Goal: Use online tool/utility: Use online tool/utility

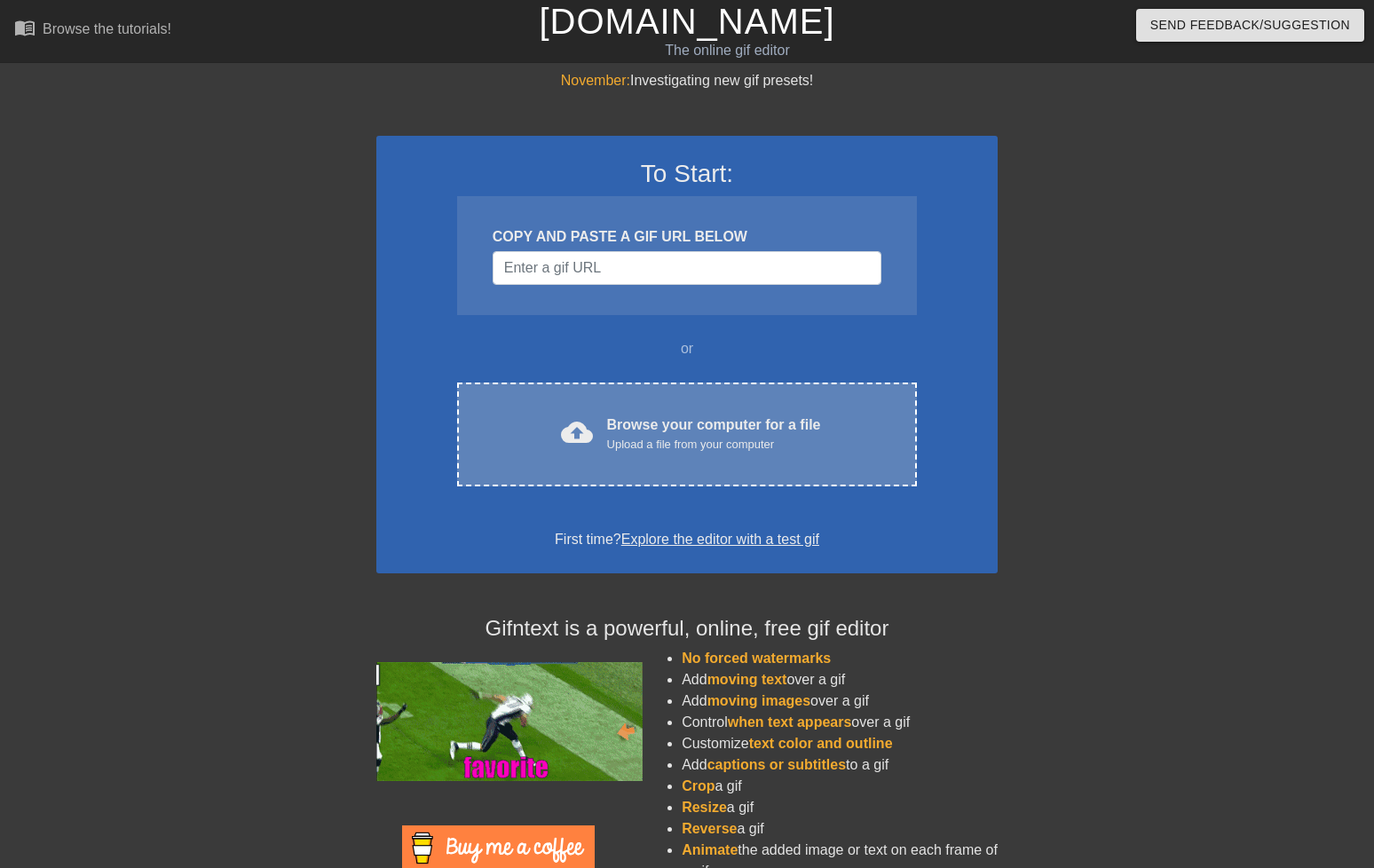
click at [696, 453] on div "Browse your computer for a file Upload a file from your computer" at bounding box center [714, 434] width 214 height 39
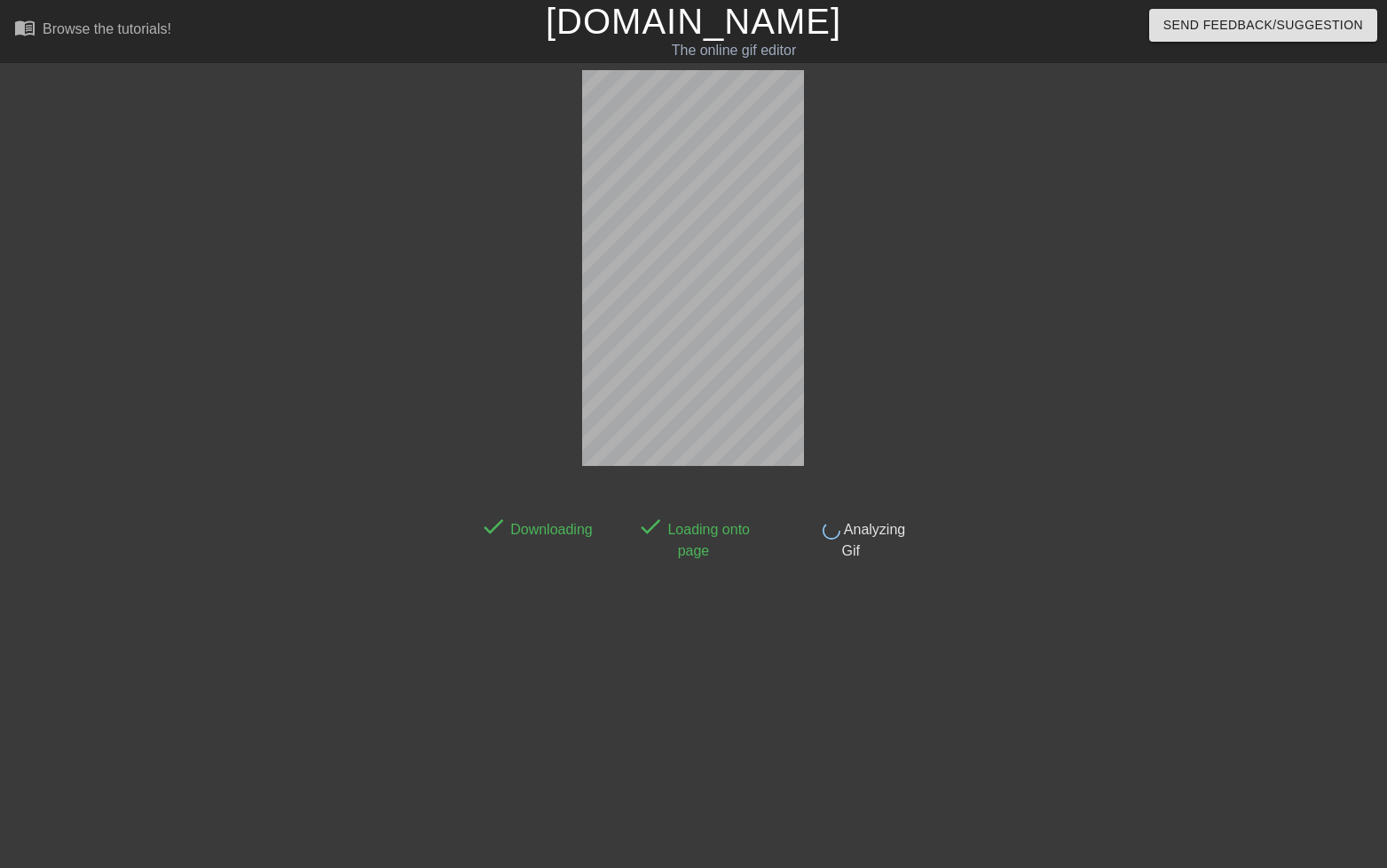
drag, startPoint x: 1205, startPoint y: 574, endPoint x: 1175, endPoint y: 660, distance: 91.1
click at [1201, 592] on div at bounding box center [1070, 336] width 267 height 532
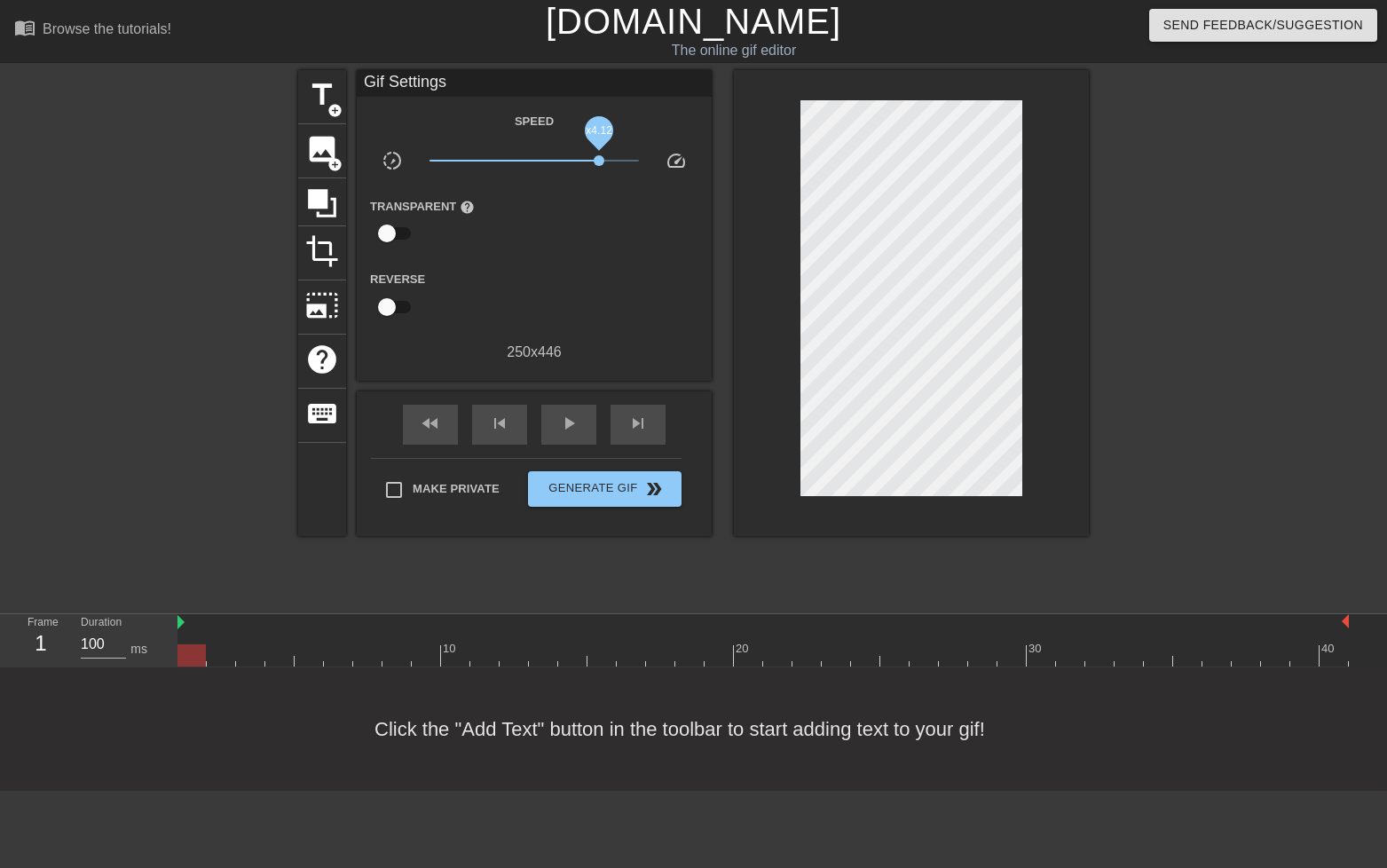
drag, startPoint x: 525, startPoint y: 159, endPoint x: 599, endPoint y: 184, distance: 78.1
click at [599, 178] on div "x4.12" at bounding box center [534, 163] width 237 height 28
click at [307, 95] on span "title" at bounding box center [321, 95] width 33 height 33
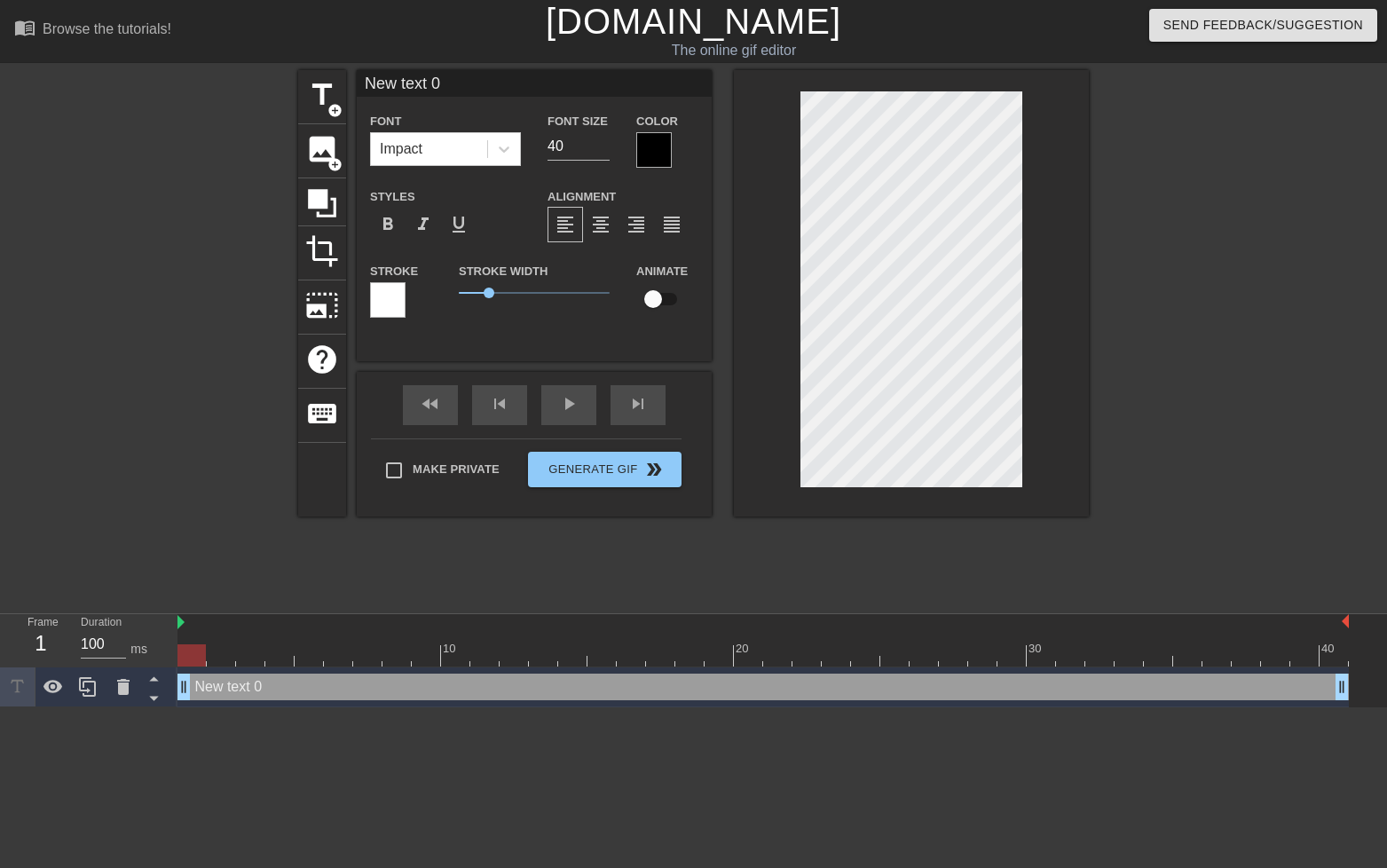
scroll to position [11, 24]
click at [626, 113] on div "title add_circle image add_circle crop photo_size_select_large help keyboard Ne…" at bounding box center [693, 293] width 791 height 446
type input "w"
type textarea "w"
type input "we"
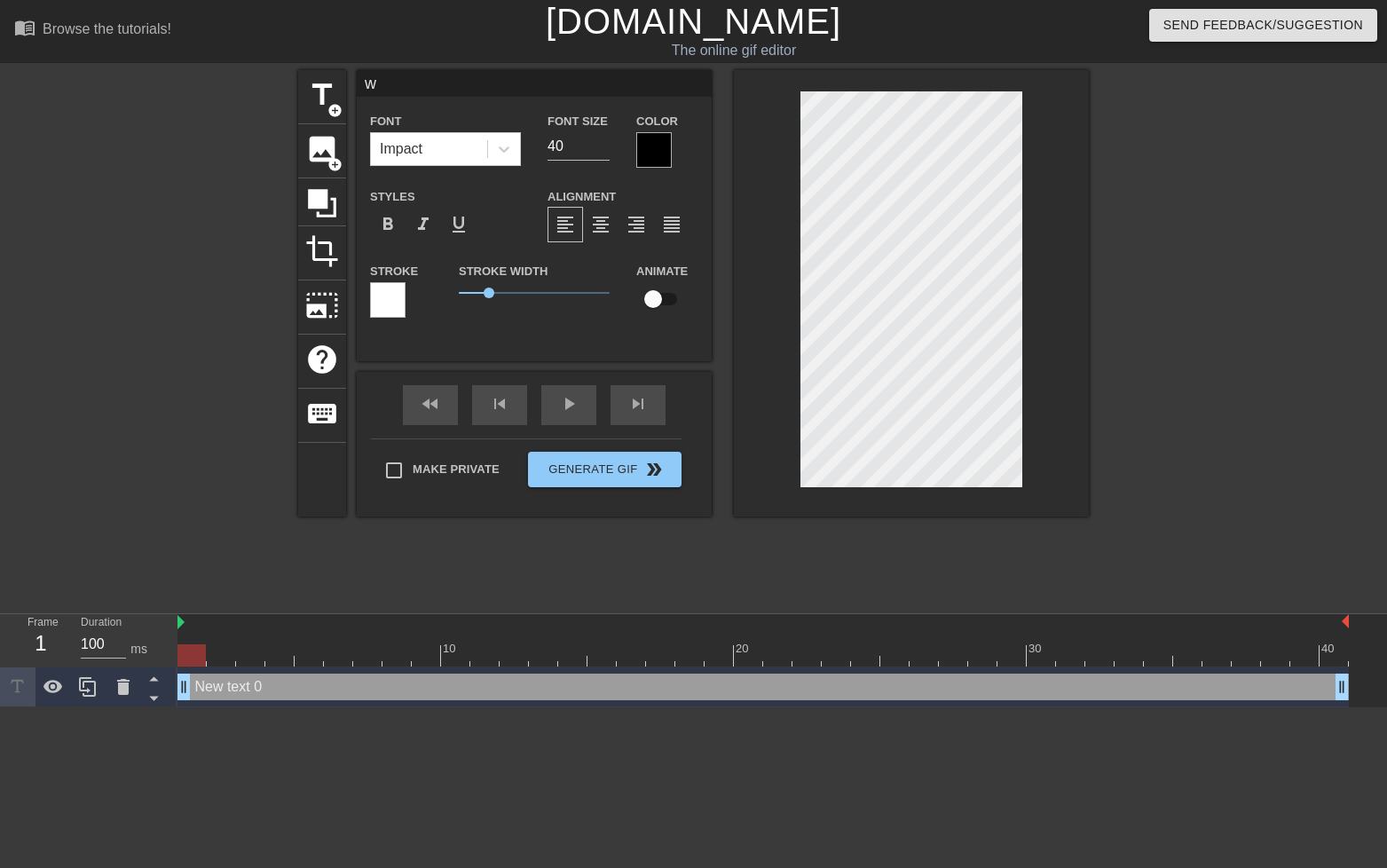
type textarea "we"
type input "we"
type textarea "we"
type input "we a"
type textarea "we a"
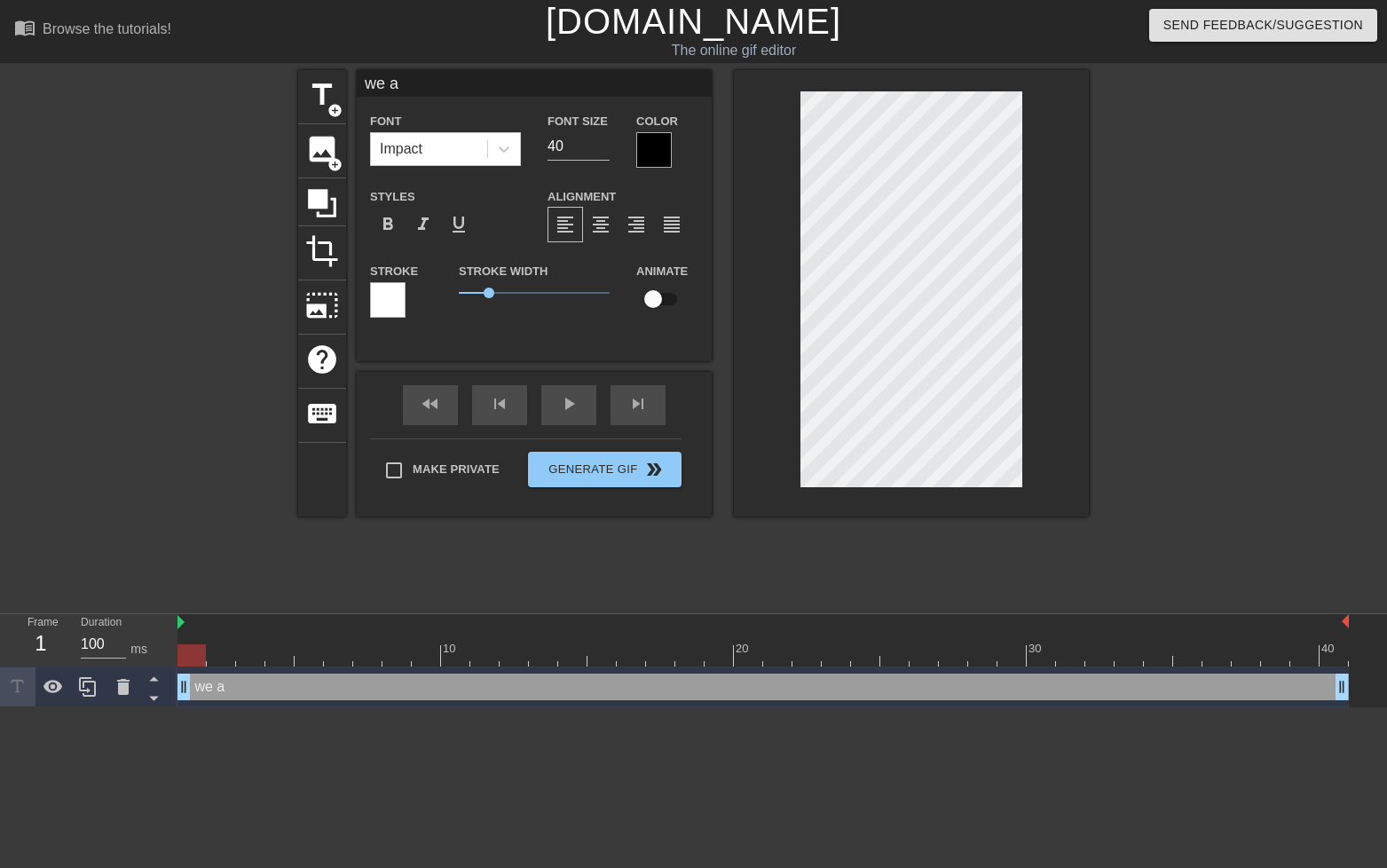
type input "we al"
type textarea "we al"
type input "we all"
type textarea "we all"
type input "we all"
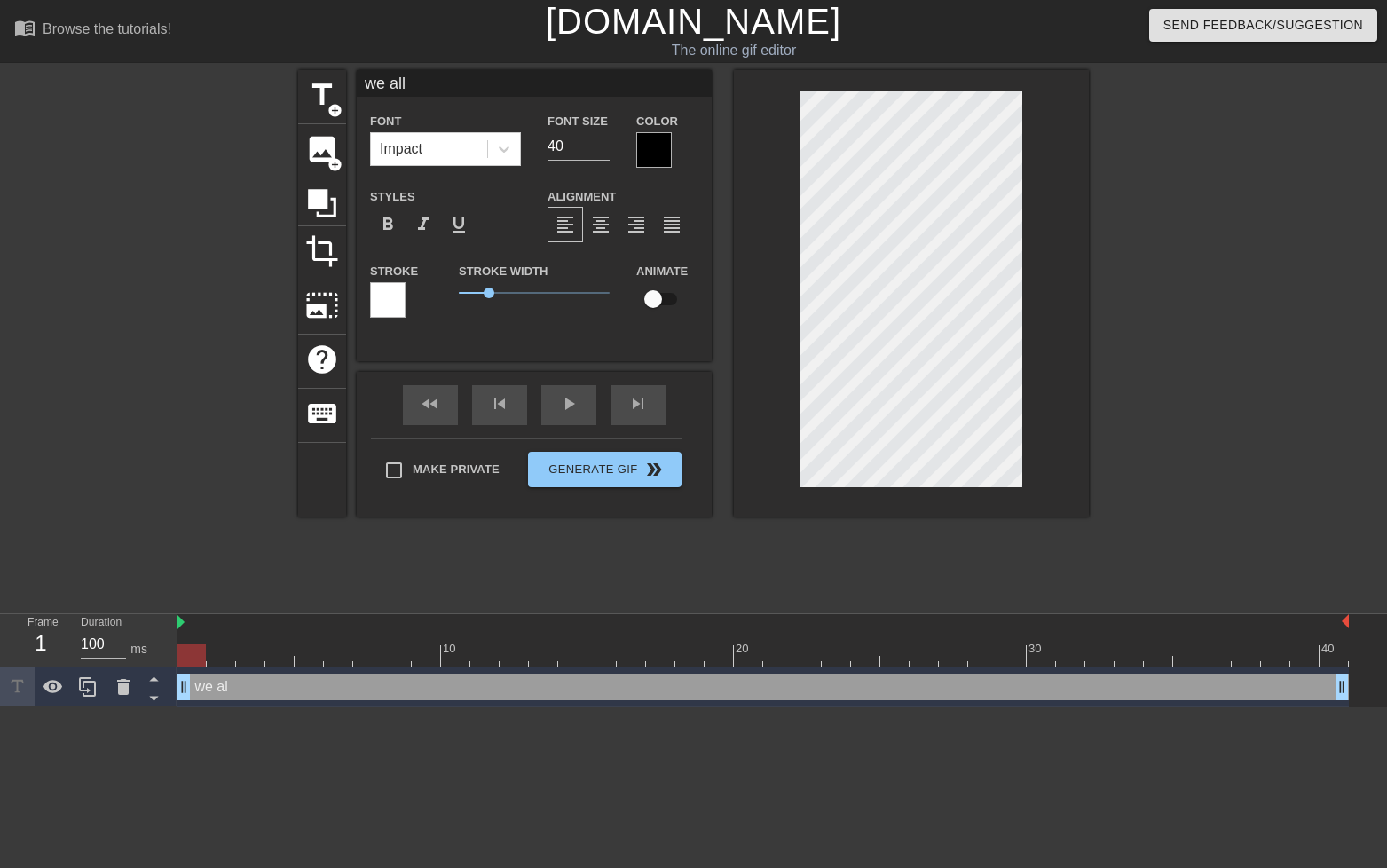
type textarea "we all"
type input "we all e"
type textarea "we all e"
type input "we all ea"
type textarea "we all ea"
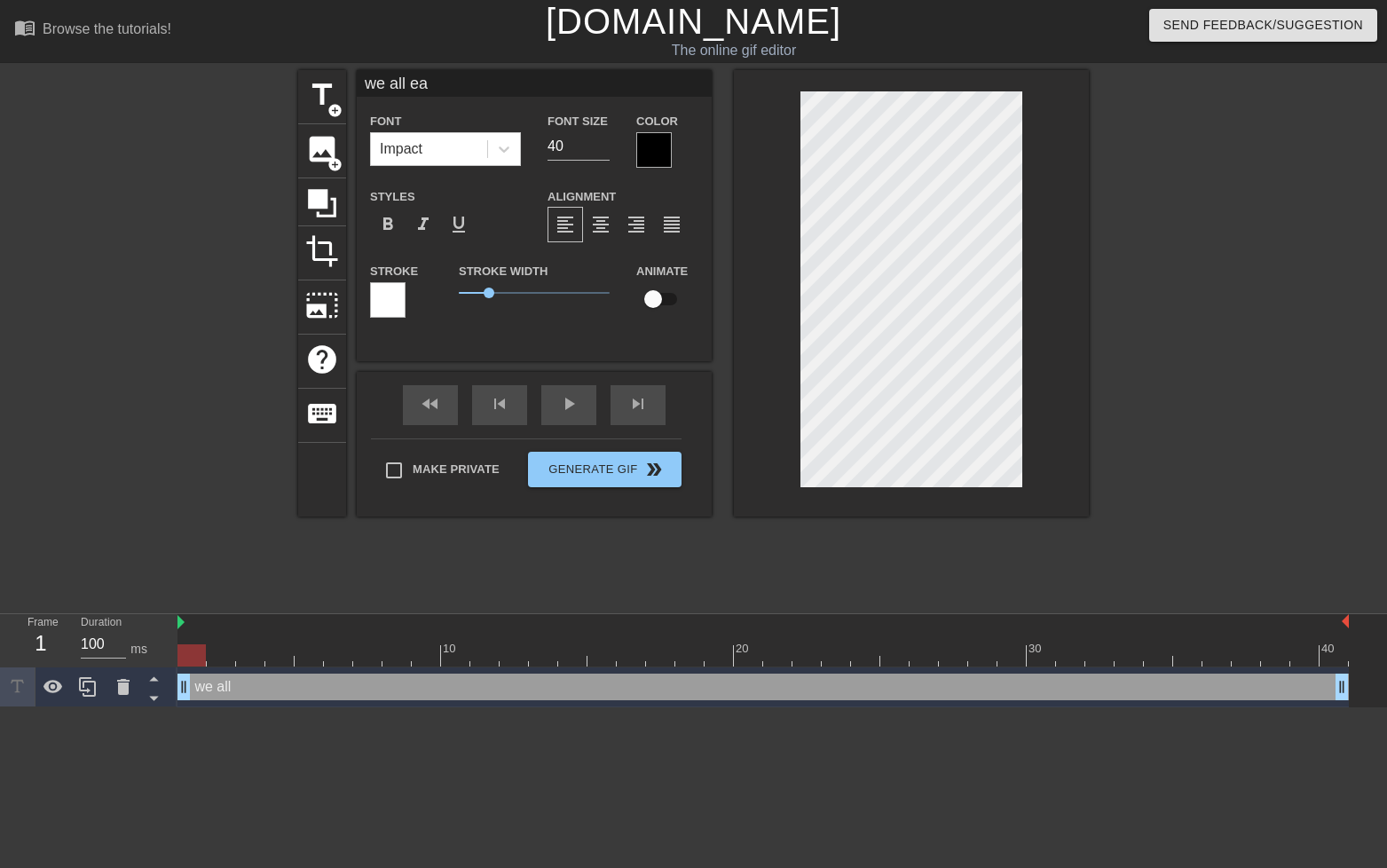
type input "we all eat"
type textarea "we all eat"
type input "we all eat"
type textarea "we all eat"
type input "we all eat l"
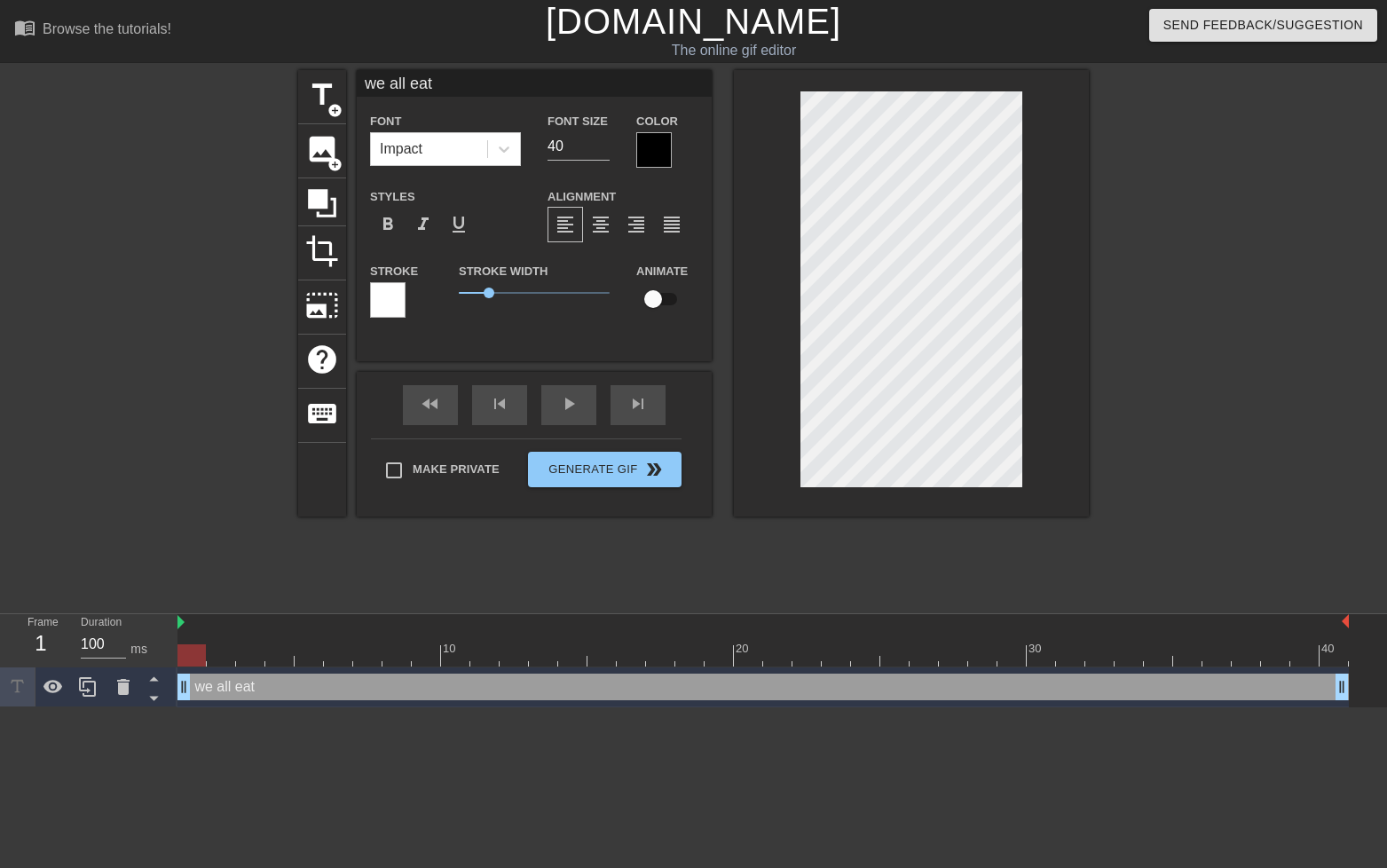
type textarea "we all eat l"
type input "we all eat lo"
type textarea "we all eat lo"
type input "we all eat low"
type textarea "we all eat low"
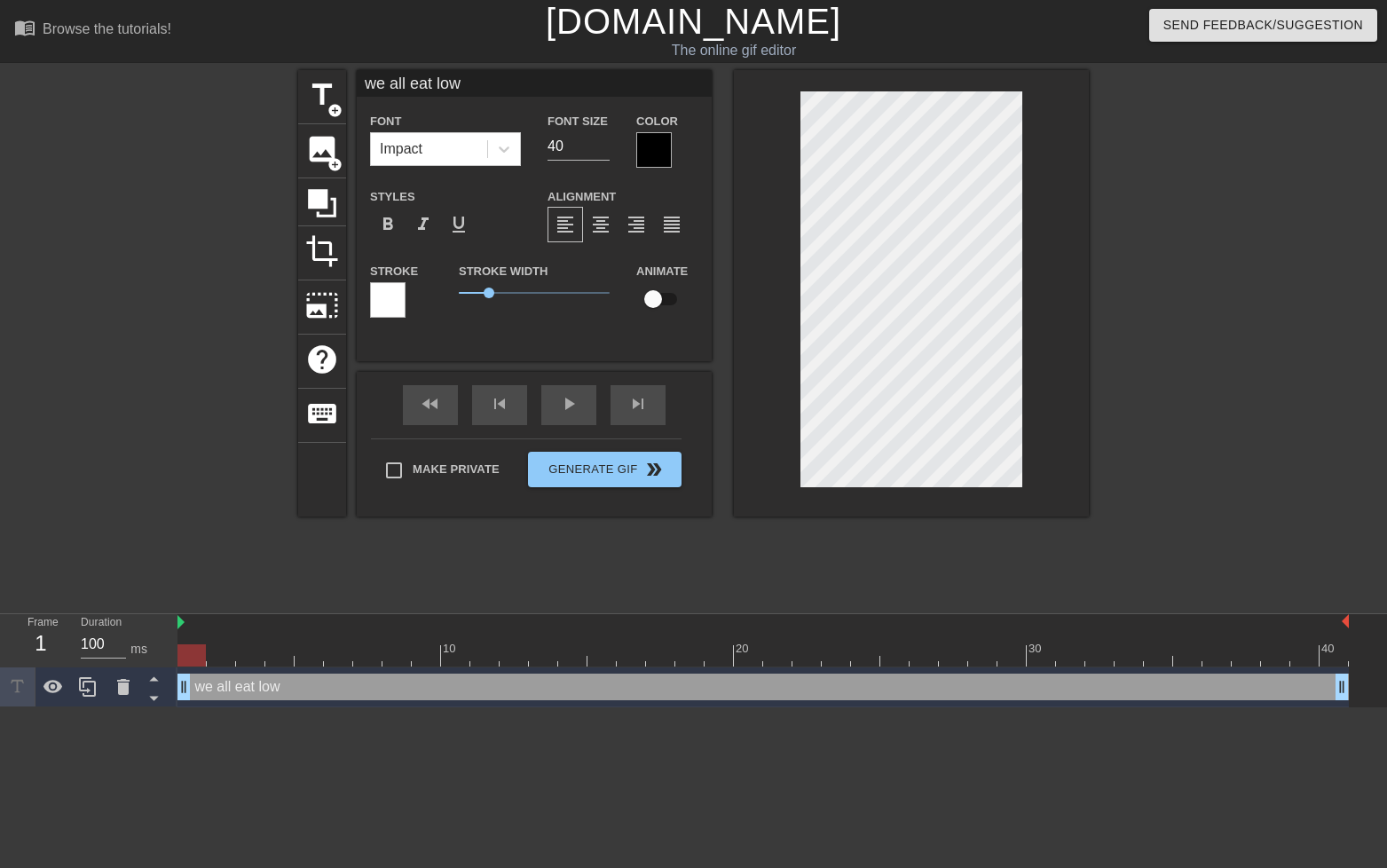
type input "we all eat lowk"
type textarea "we all eat lowk"
type input "we all eat lowke"
type textarea "we all eat lowke"
type input "we all eat lowkey"
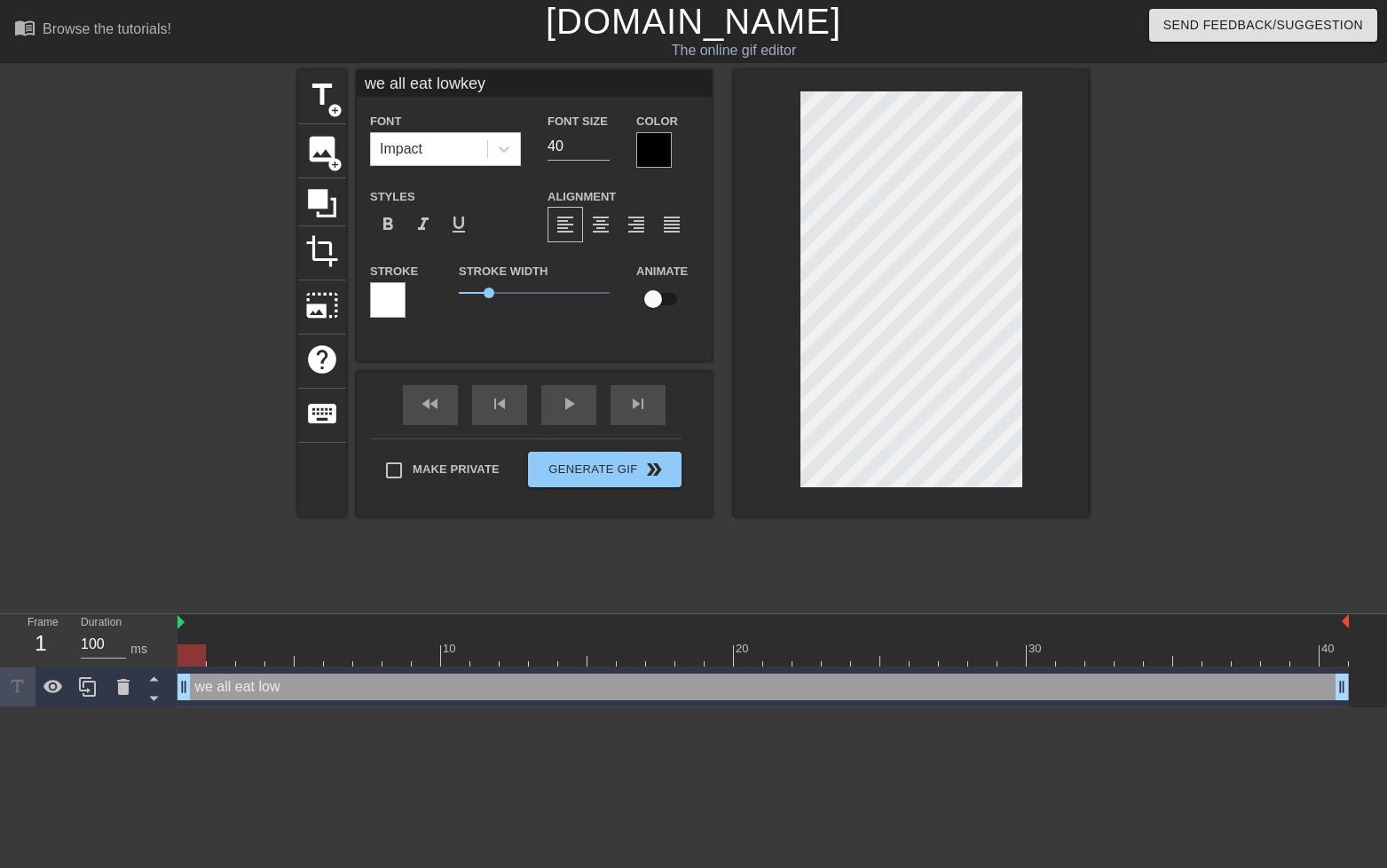
type textarea "we all eat lowkey"
type input "we all eat lowkey"
type textarea "we all eat lowkey"
type input "we all eat lowkey"
type textarea "we all eat lowkey"
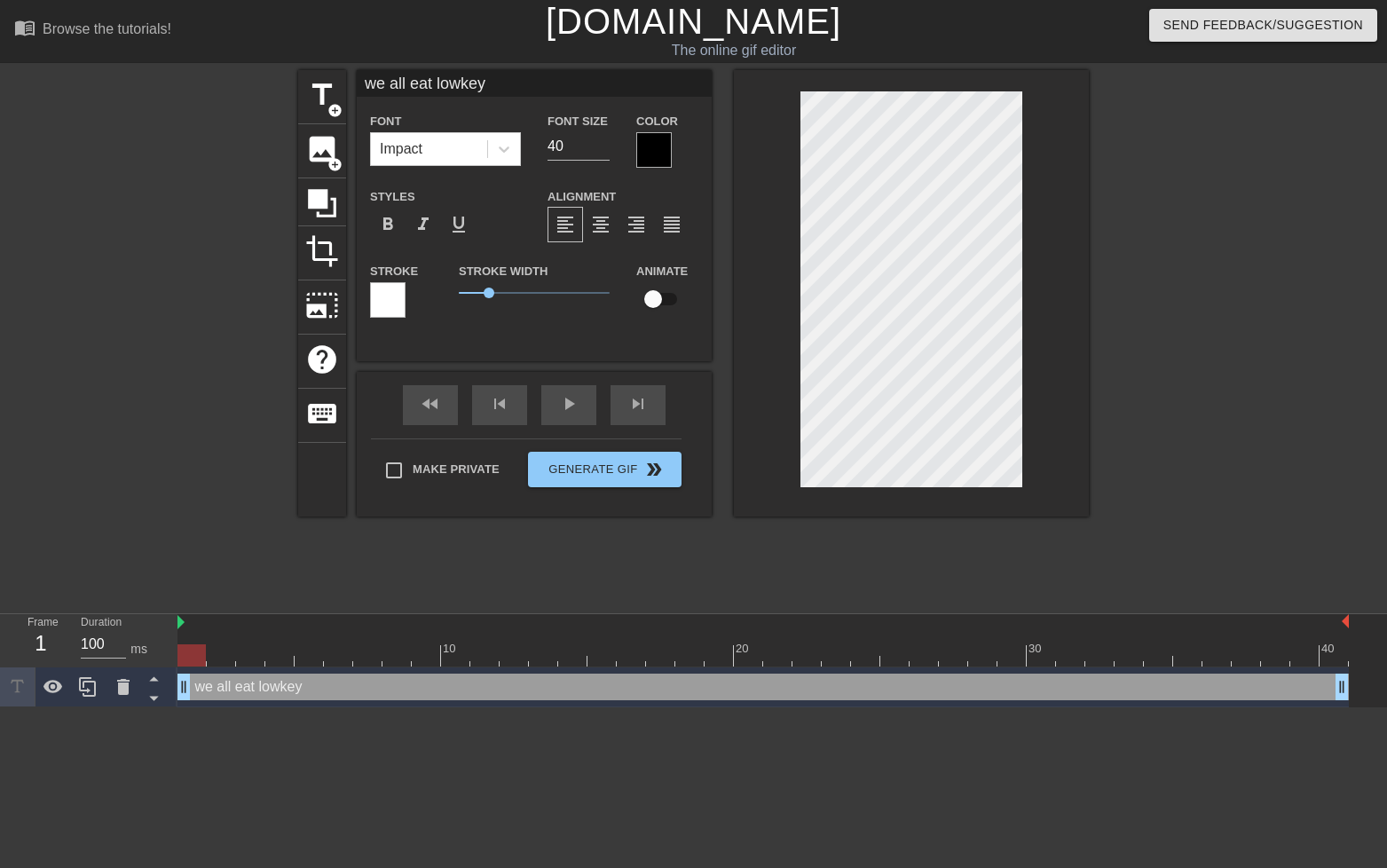
type input "we all eat lowke"
type textarea "we all eat lowke"
type input "we all eat lowk"
type textarea "we all eat lowk"
type input "we all eat low"
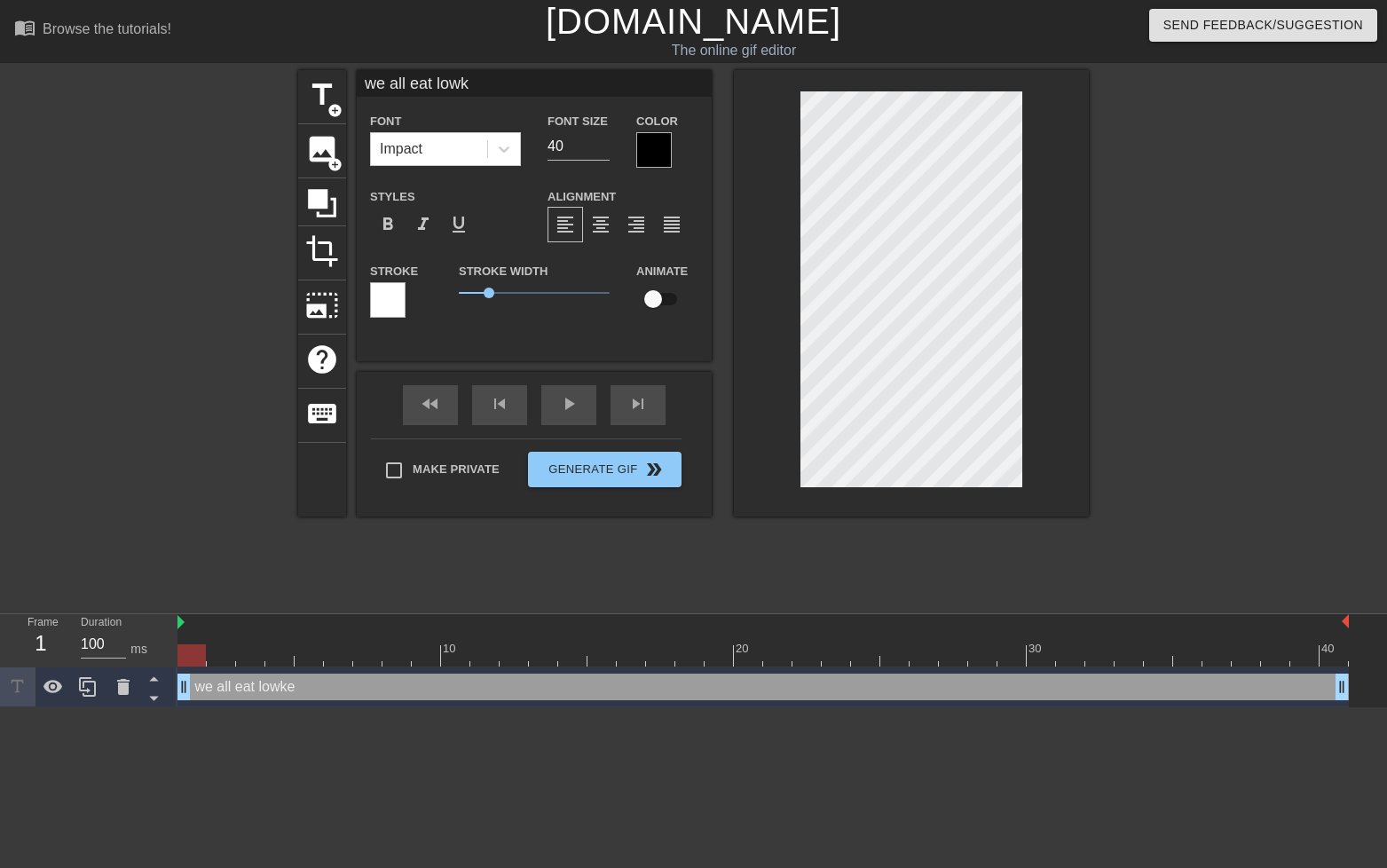
type textarea "we all eat low"
type input "we all eat lo"
type textarea "we all eat lo"
type input "we all eat l"
type textarea "we all eat l"
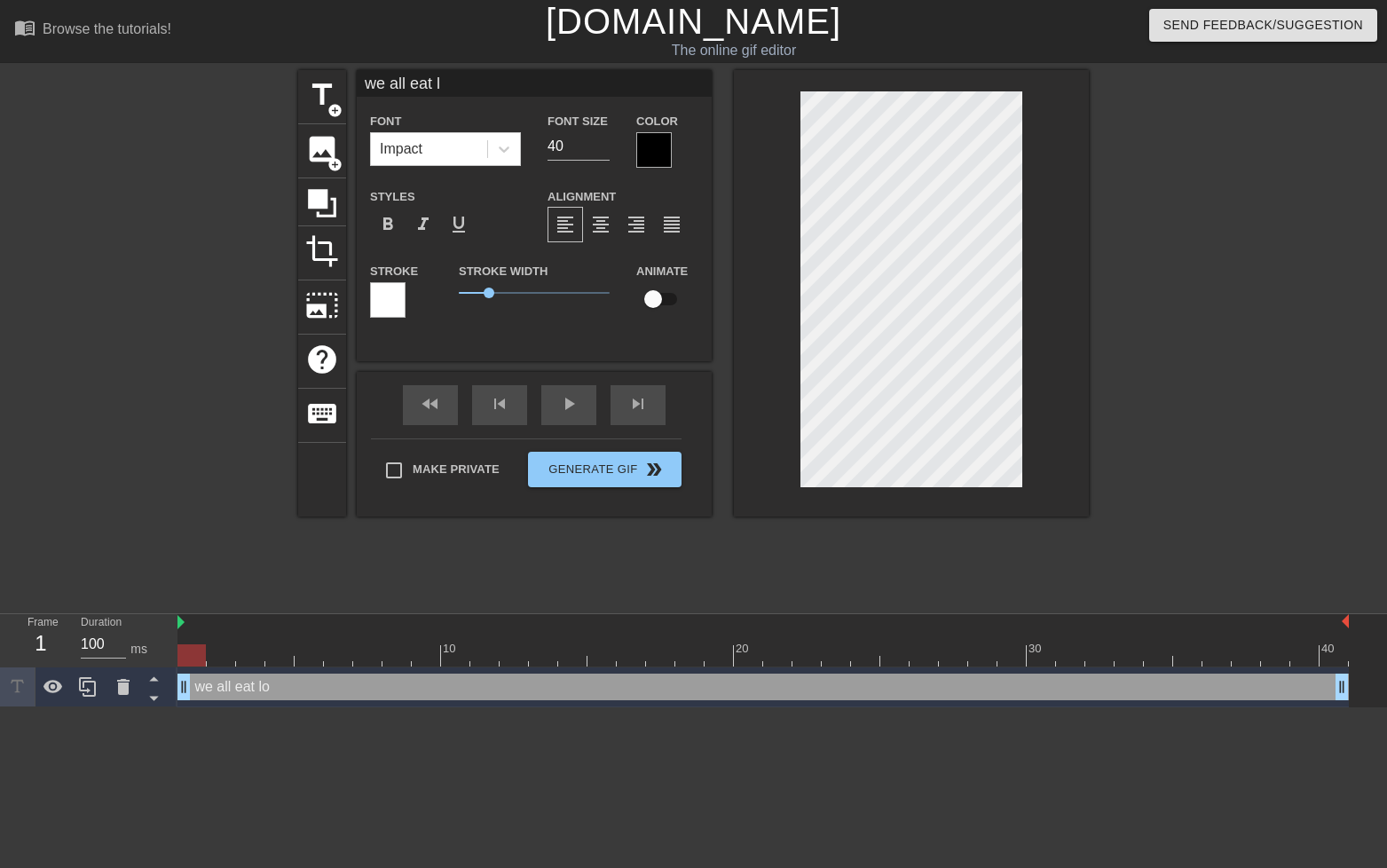
type input "we all eat"
type textarea "we all eat"
type input "we all eat"
type textarea "we all eat"
type input "we all eatl"
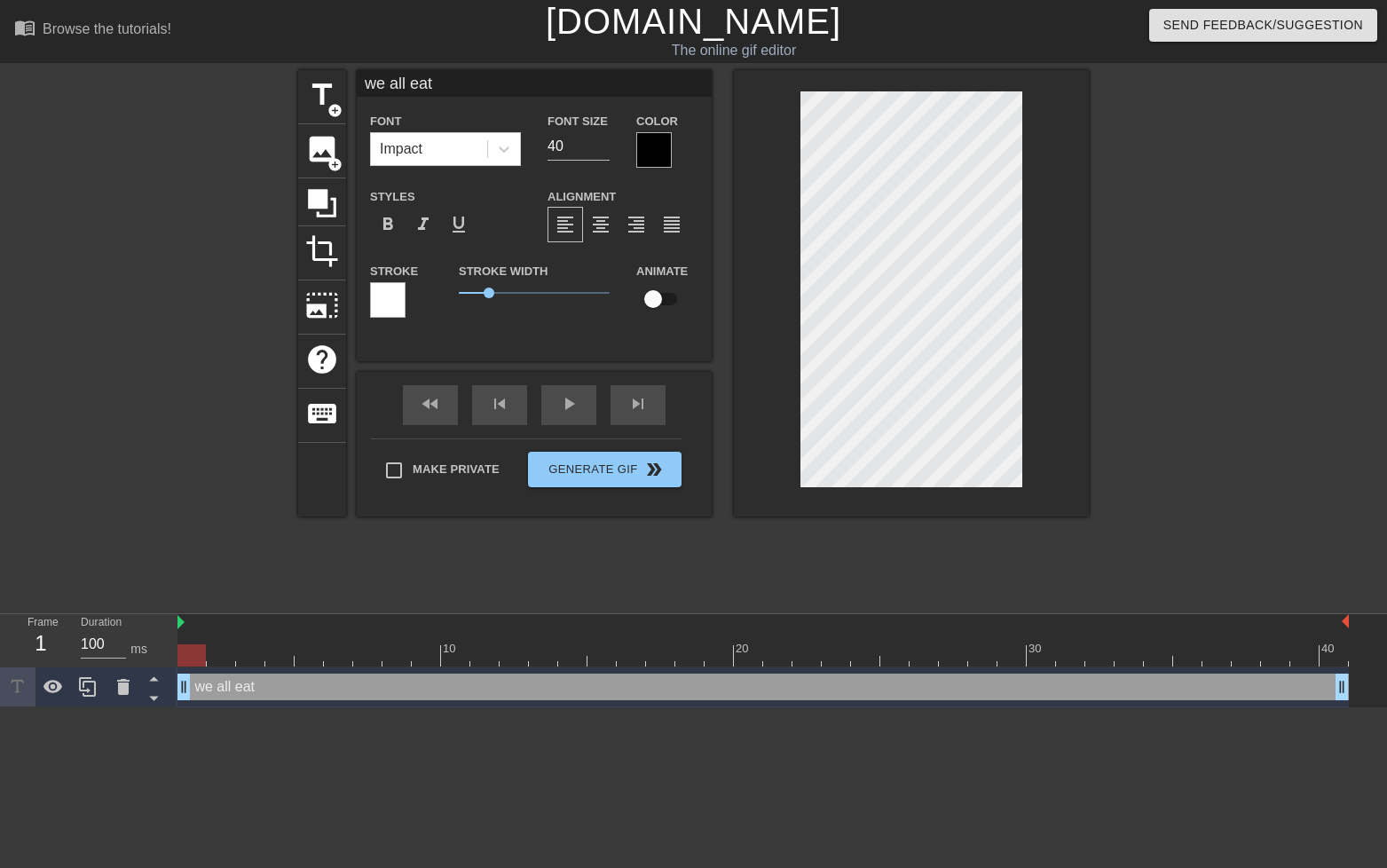
type textarea "we all eat l"
type input "we all eatlo"
type textarea "we all eat lo"
type input "we all eatlow"
type textarea "we all eat low"
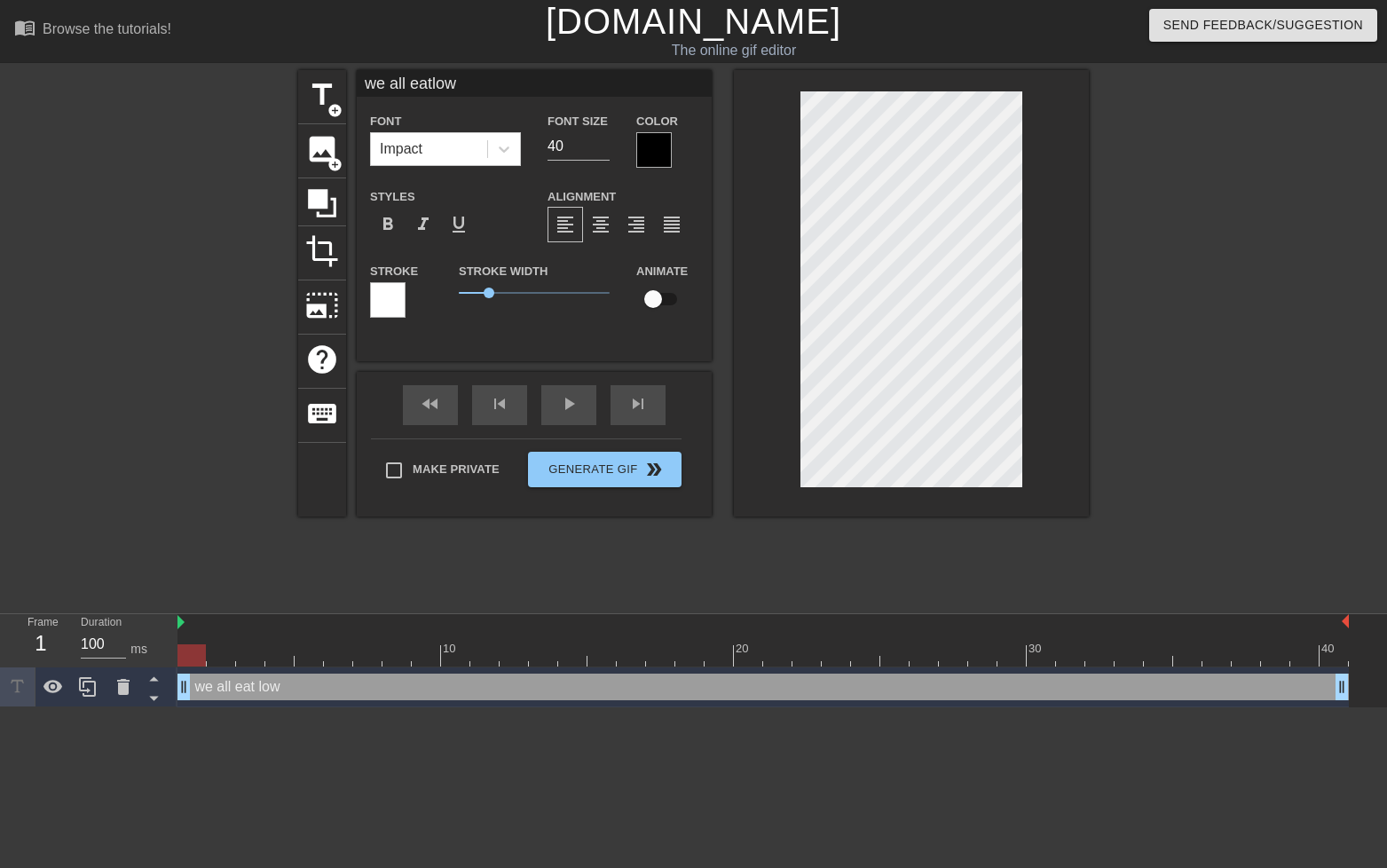
type input "we all eatlowk"
type textarea "we all eat lowk"
type input "we all eatlowke"
type textarea "we all eat lowke"
type input "we all eatlowkey"
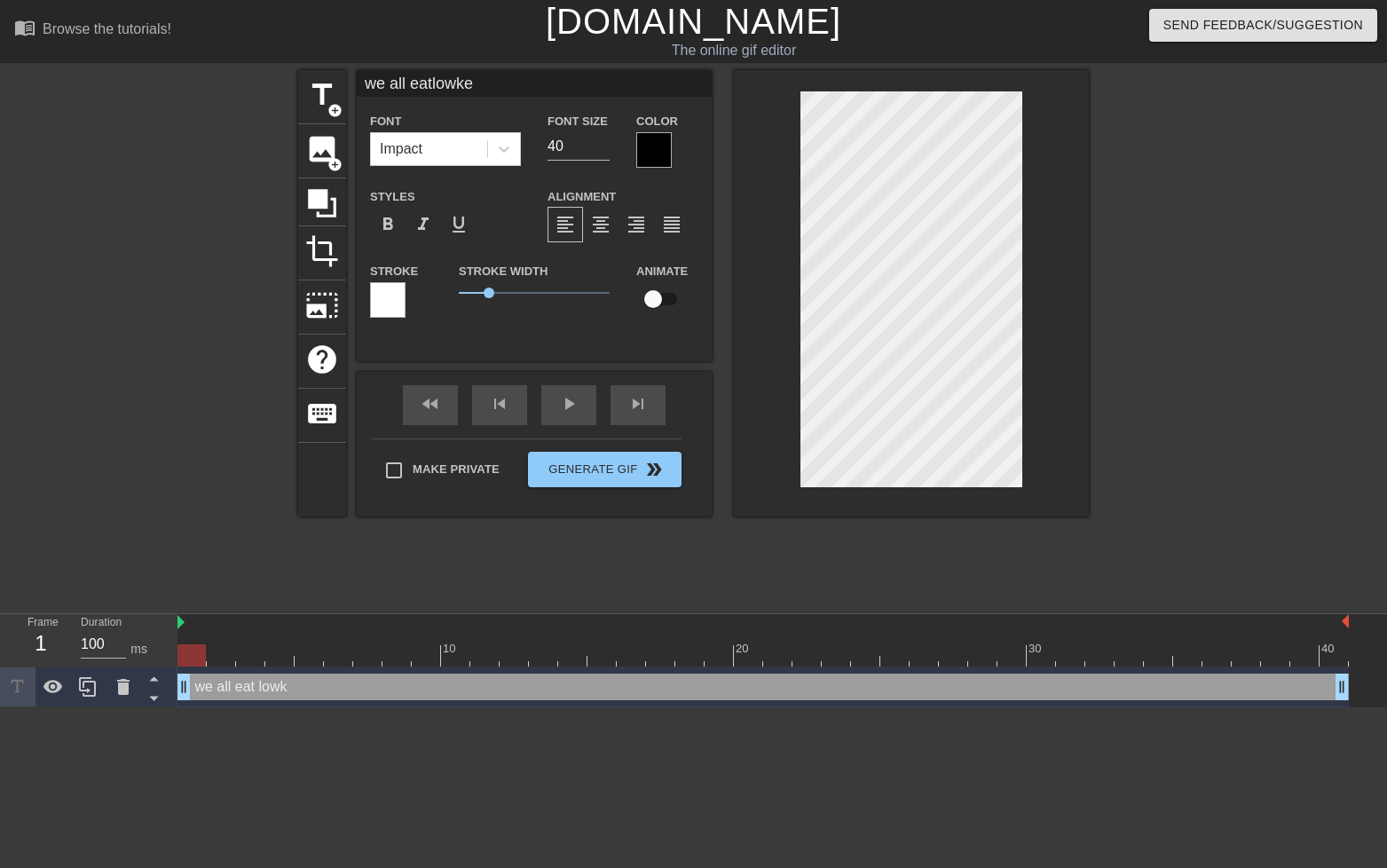
type textarea "we all eat lowkey"
type input "we all eatlowkey"
type textarea "we all eat lowkey"
type input "we all eatlowkey h"
type textarea "we all eat lowkey h"
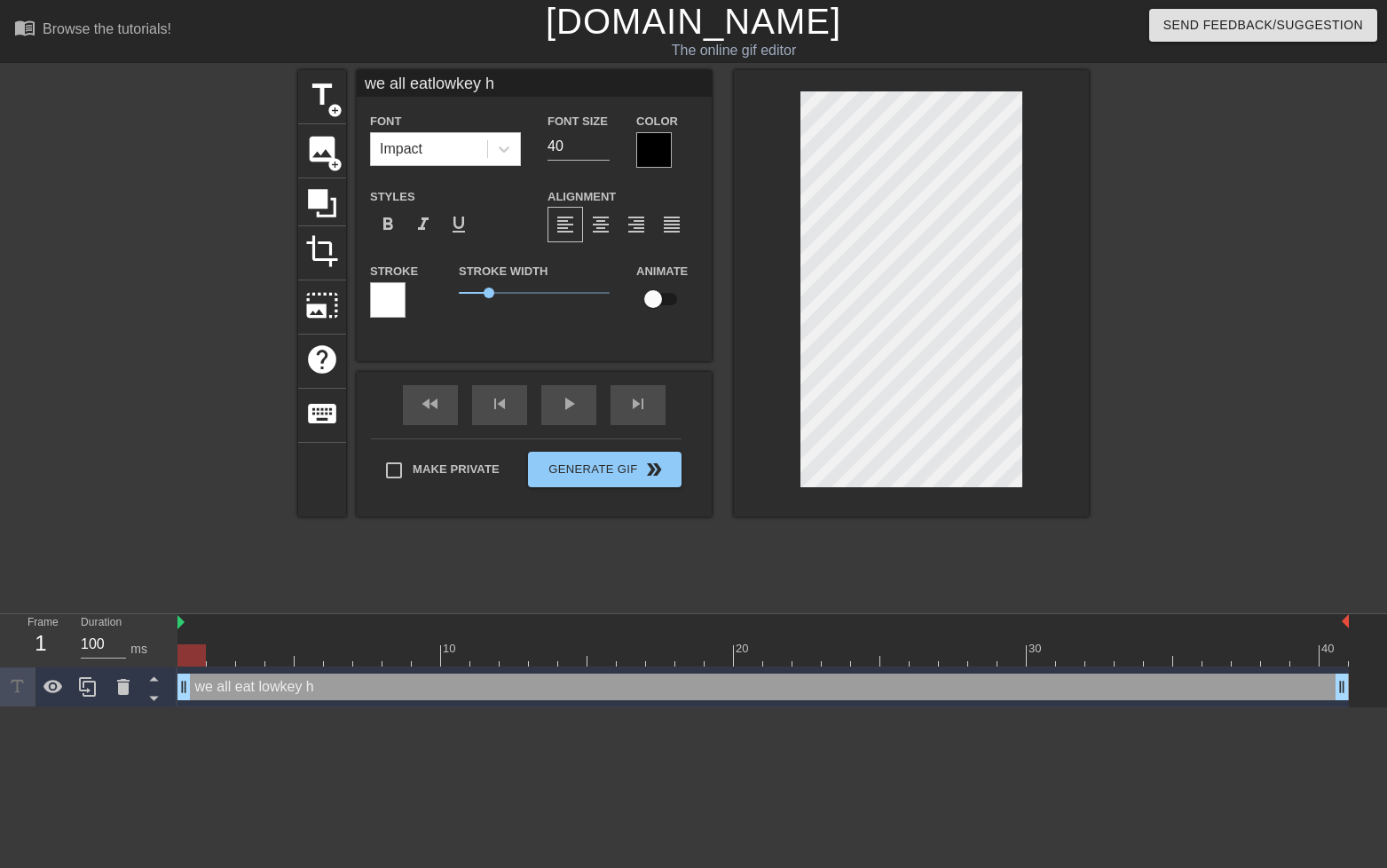
type input "we all eatlowkey ha"
type textarea "we all eat lowkey ha"
type input "we all eatlowkey hay"
type textarea "we all eat lowkey hay"
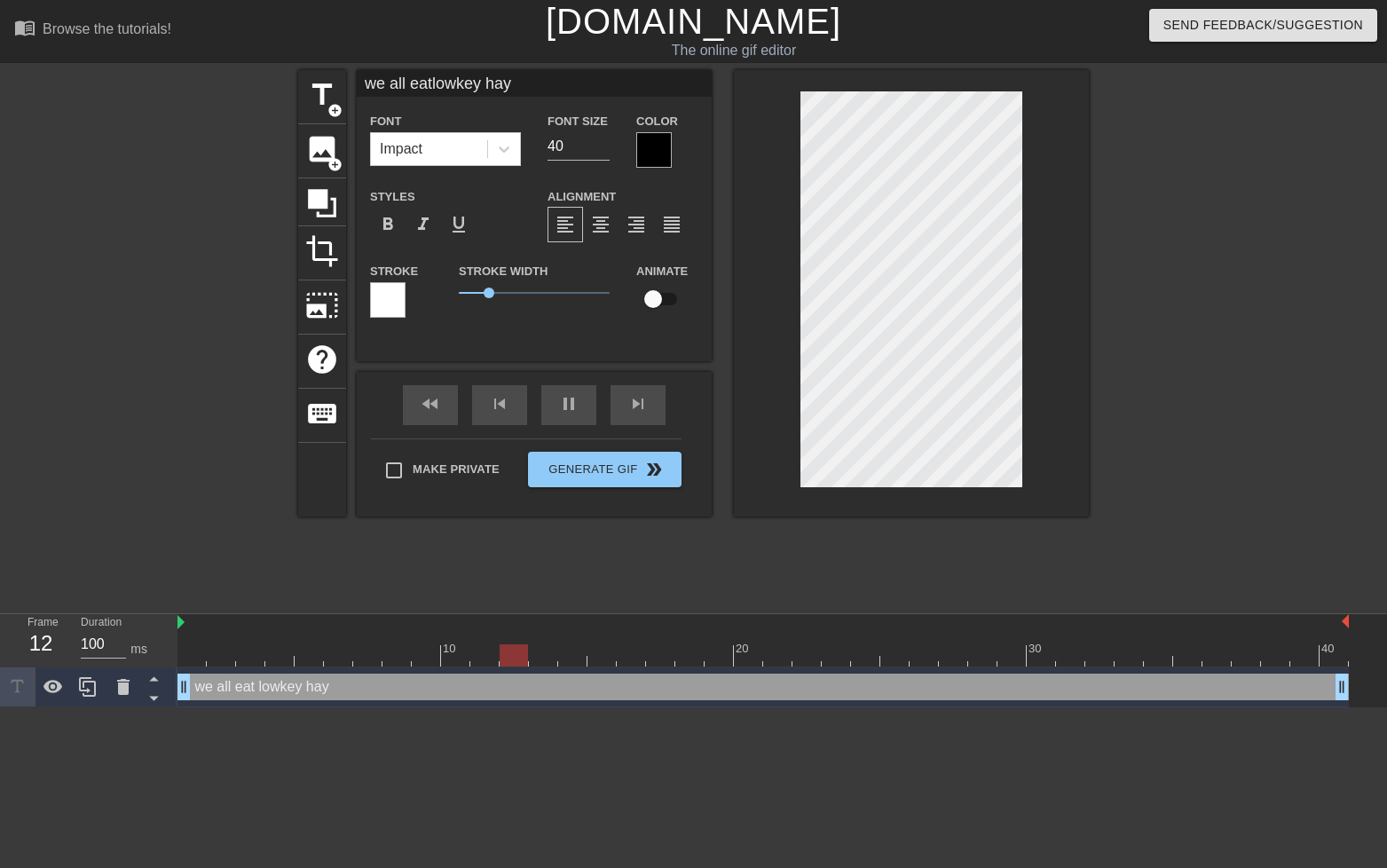
click at [1217, 339] on div at bounding box center [1243, 336] width 267 height 532
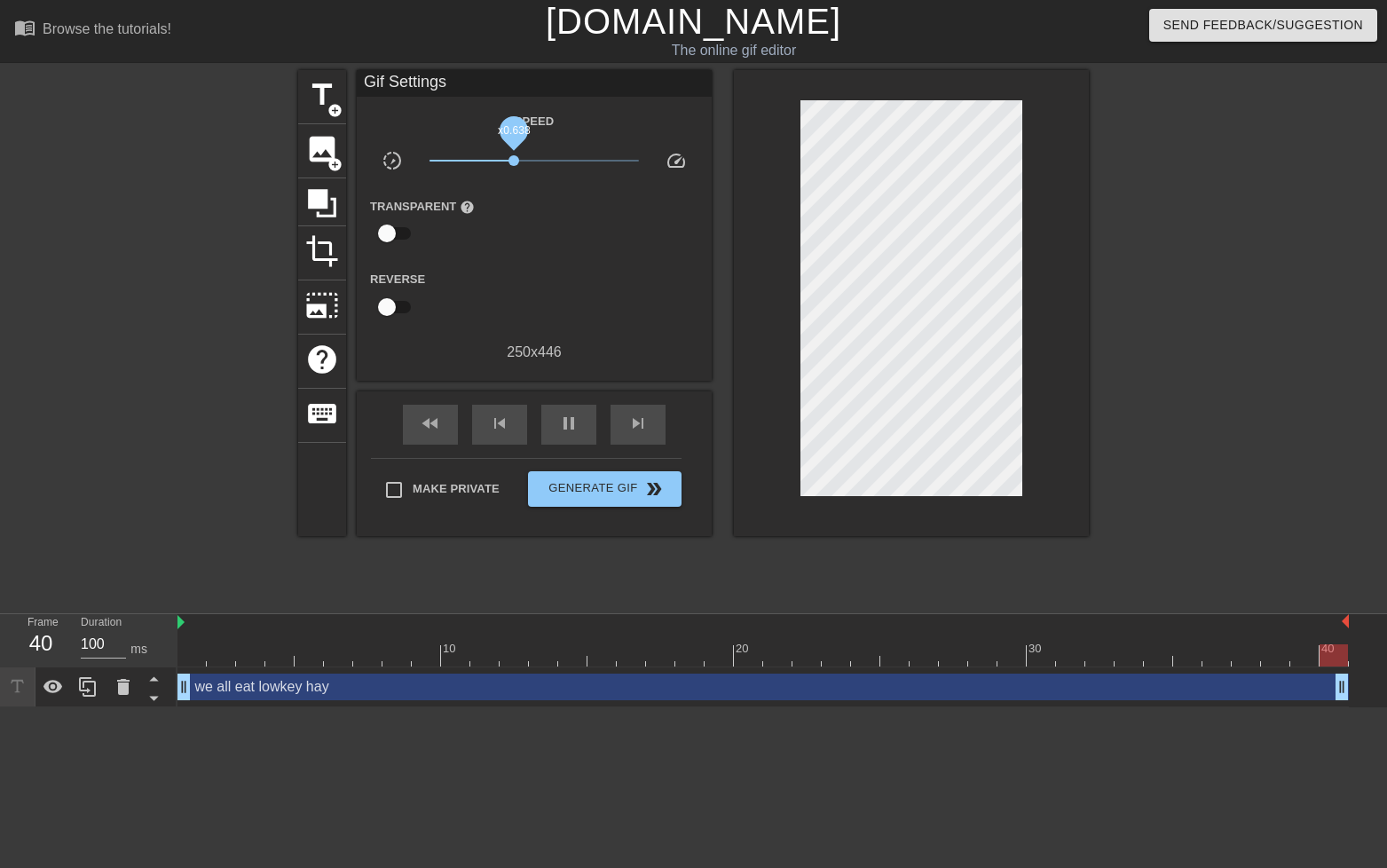
drag, startPoint x: 595, startPoint y: 168, endPoint x: 489, endPoint y: 172, distance: 106.1
click at [509, 166] on span "x0.638" at bounding box center [513, 160] width 11 height 11
drag, startPoint x: 499, startPoint y: 166, endPoint x: 542, endPoint y: 167, distance: 43.0
click at [542, 167] on span "x0.804" at bounding box center [534, 161] width 210 height 21
click at [541, 166] on span "x1.19" at bounding box center [542, 160] width 11 height 11
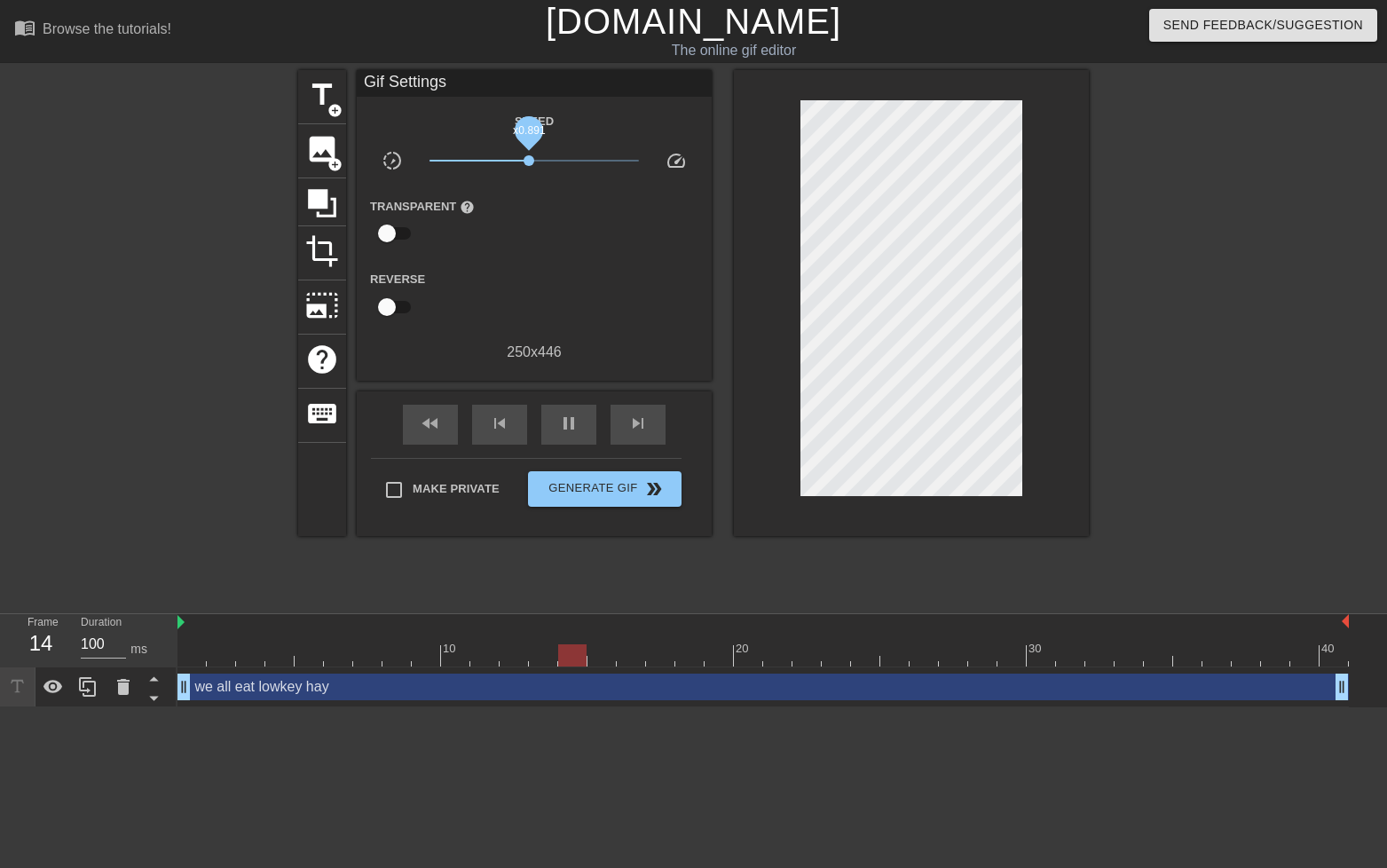
drag, startPoint x: 541, startPoint y: 167, endPoint x: 527, endPoint y: 166, distance: 14.0
click at [527, 166] on span "x0.891" at bounding box center [529, 160] width 11 height 11
click at [1243, 266] on div at bounding box center [1243, 336] width 267 height 532
